Goal: Find specific page/section: Find specific page/section

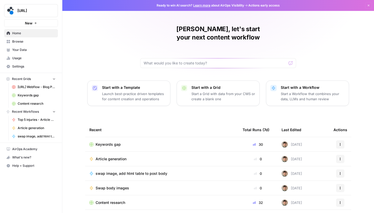
click at [36, 53] on link "Your Data" at bounding box center [31, 50] width 54 height 8
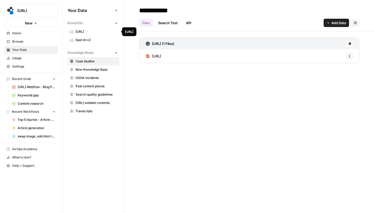
click at [89, 33] on span "[URL]" at bounding box center [96, 31] width 41 height 5
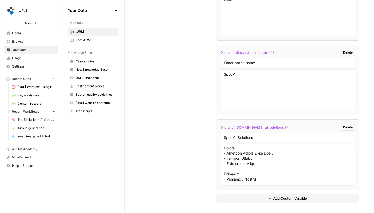
scroll to position [251, 0]
drag, startPoint x: 253, startPoint y: 158, endPoint x: 227, endPoint y: 158, distance: 26.2
click at [227, 158] on textarea at bounding box center [288, 164] width 128 height 37
drag, startPoint x: 253, startPoint y: 170, endPoint x: 227, endPoint y: 170, distance: 25.5
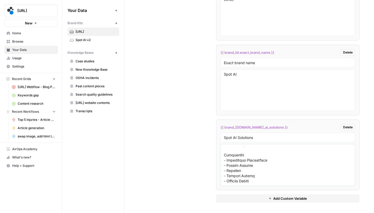
click at [227, 170] on textarea at bounding box center [288, 164] width 128 height 37
